Goal: Find specific page/section: Find specific page/section

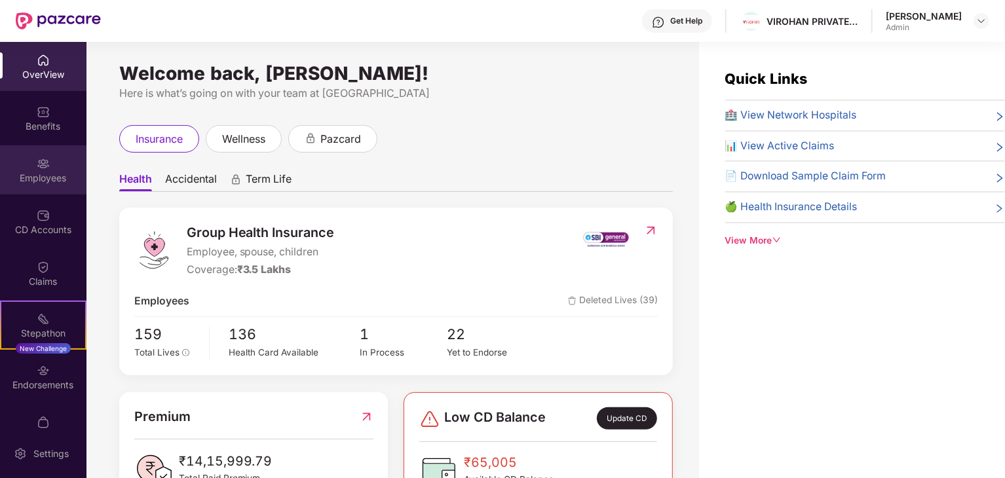
click at [31, 172] on div "Employees" at bounding box center [43, 178] width 86 height 13
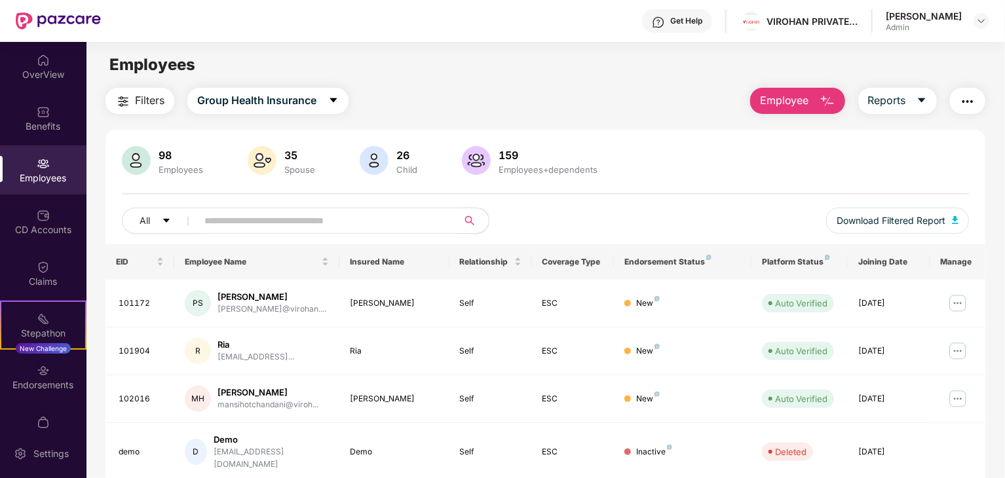
click at [312, 219] on input "text" at bounding box center [321, 221] width 235 height 20
paste input "******"
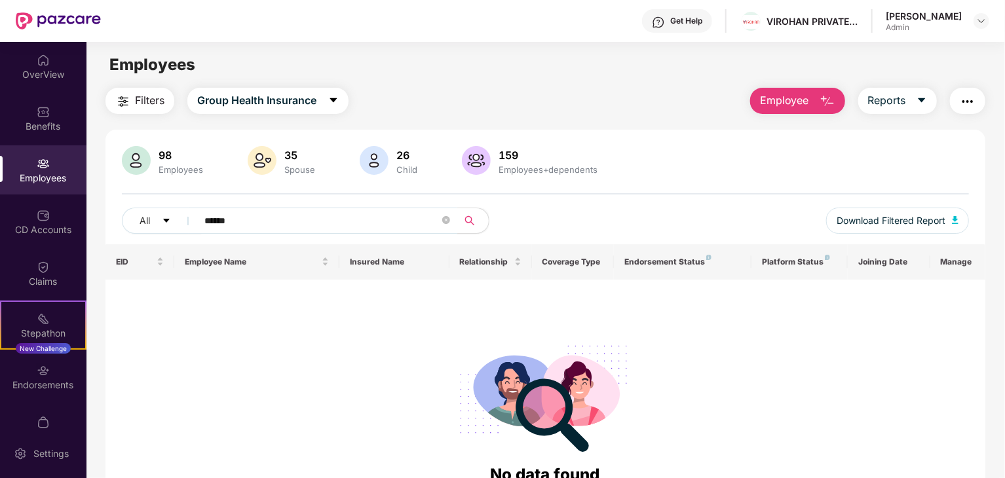
type input "******"
